Goal: Find specific page/section: Find specific page/section

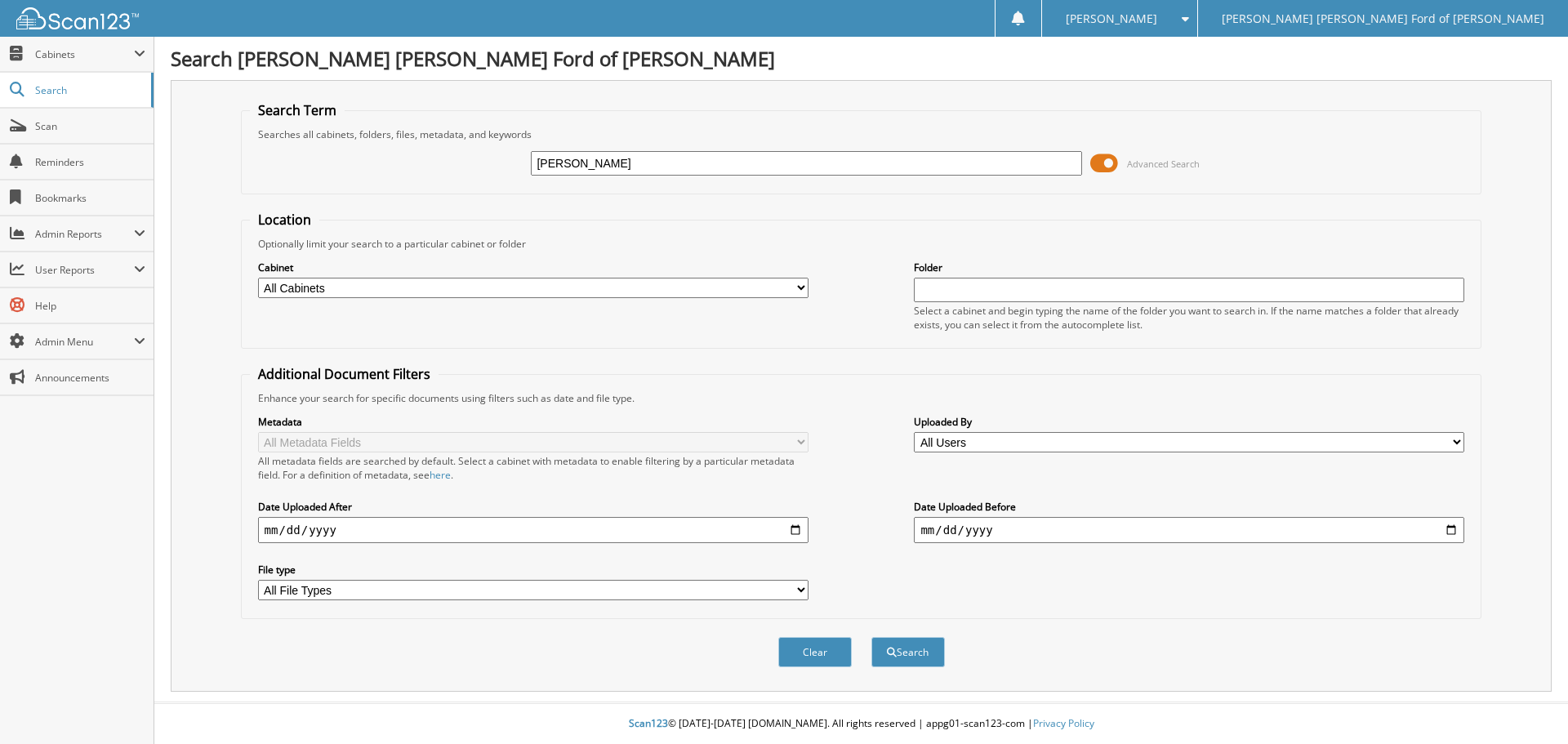
type input "[PERSON_NAME]"
click at [872, 637] on button "Search" at bounding box center [908, 652] width 73 height 30
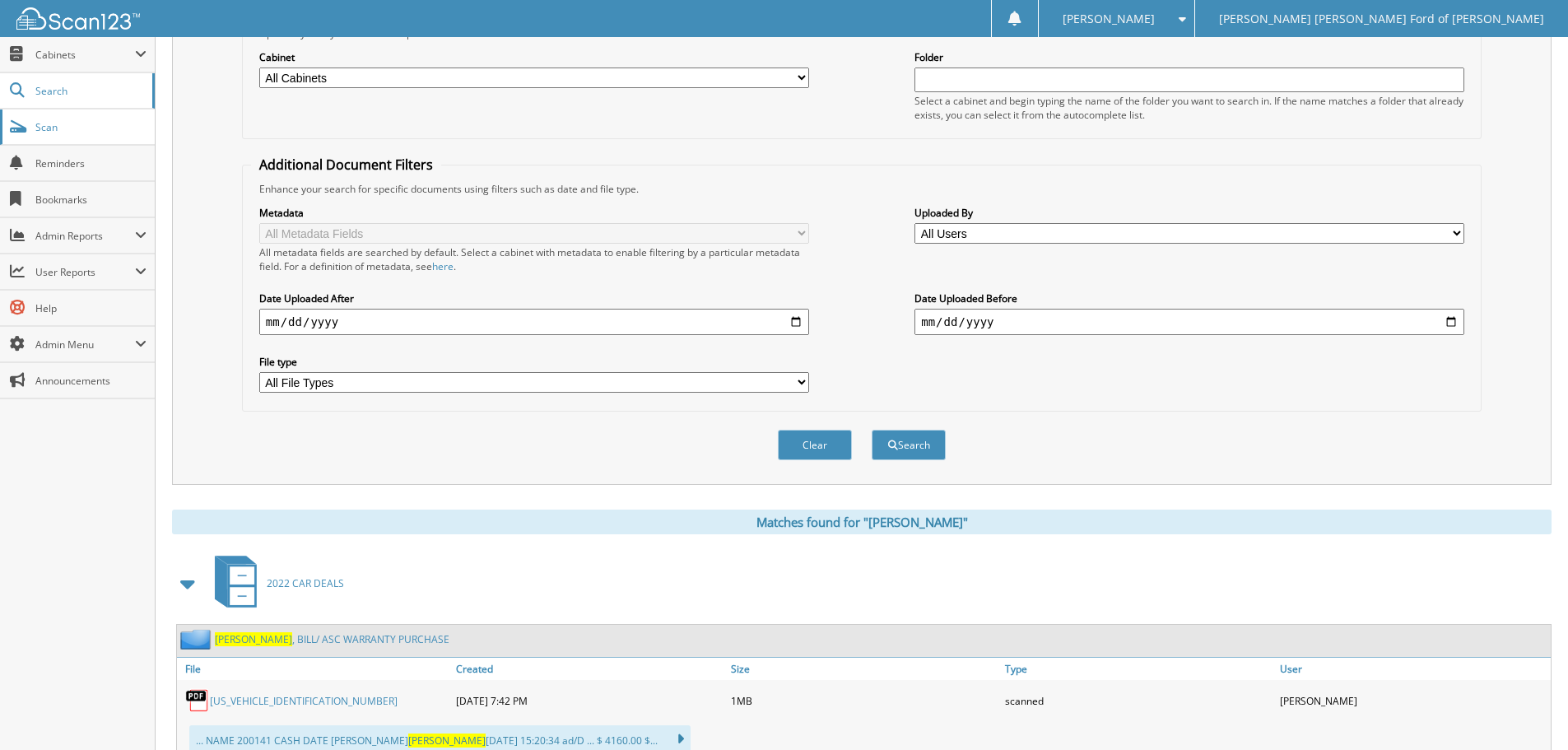
scroll to position [20, 0]
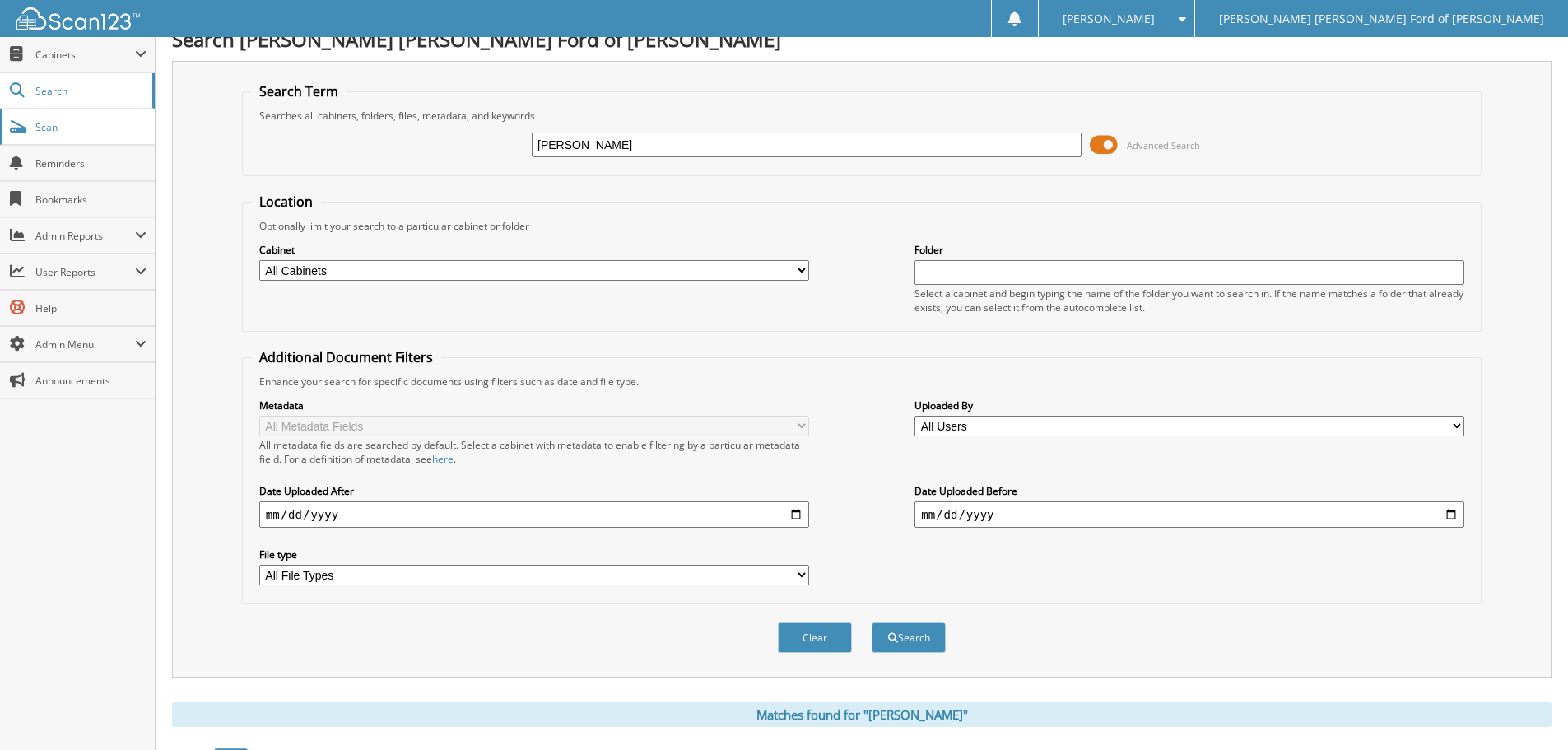
click at [93, 129] on span "Scan" at bounding box center [91, 127] width 111 height 14
